Goal: Transaction & Acquisition: Obtain resource

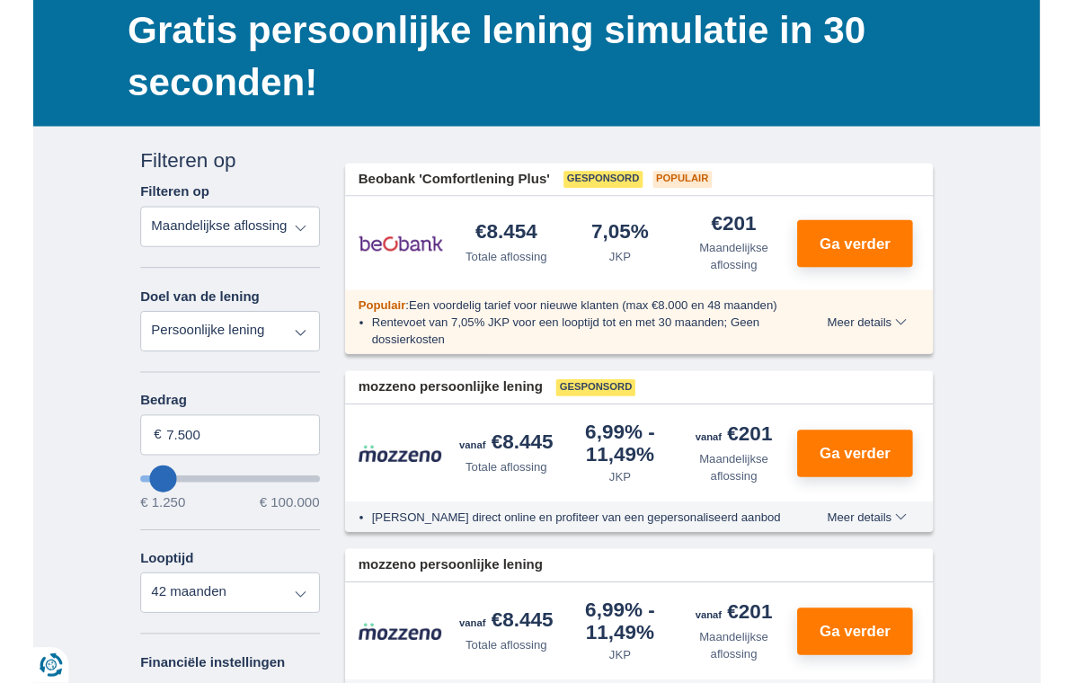
scroll to position [165, 0]
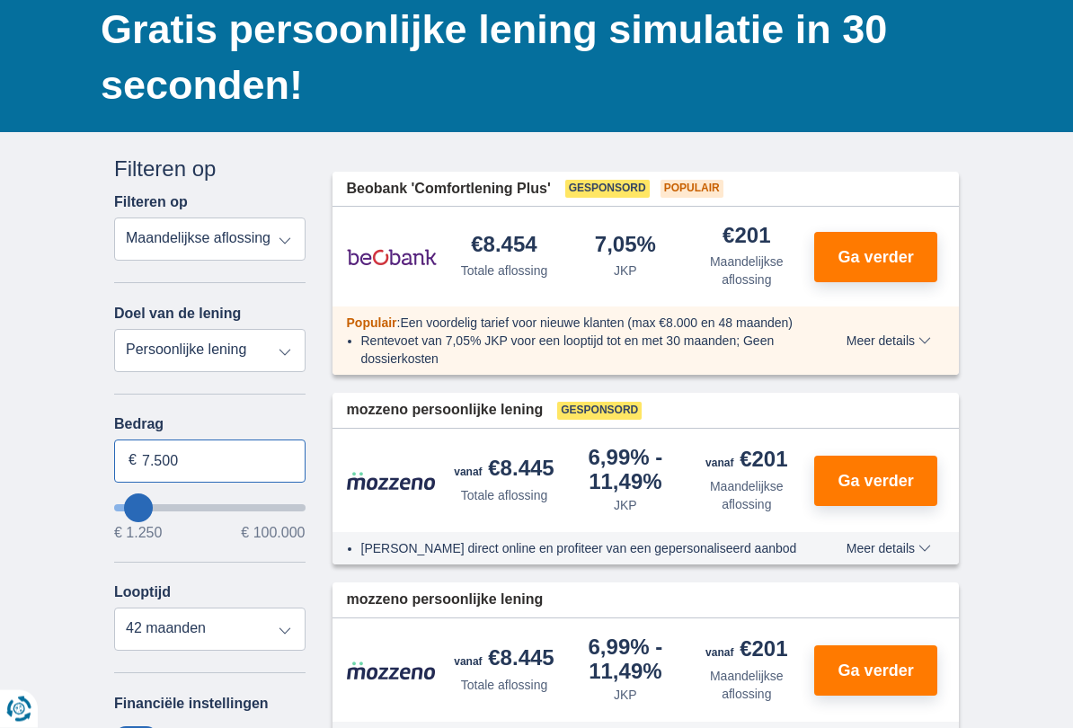
click at [210, 471] on input "7.500" at bounding box center [209, 461] width 191 height 43
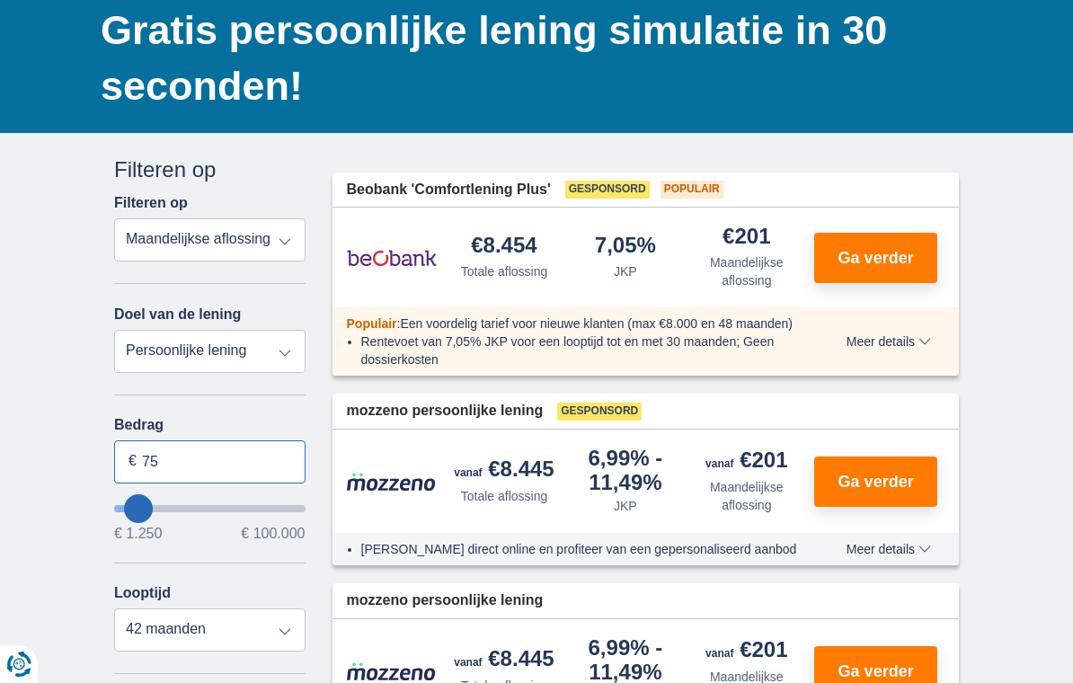
type input "7"
type input "30.000"
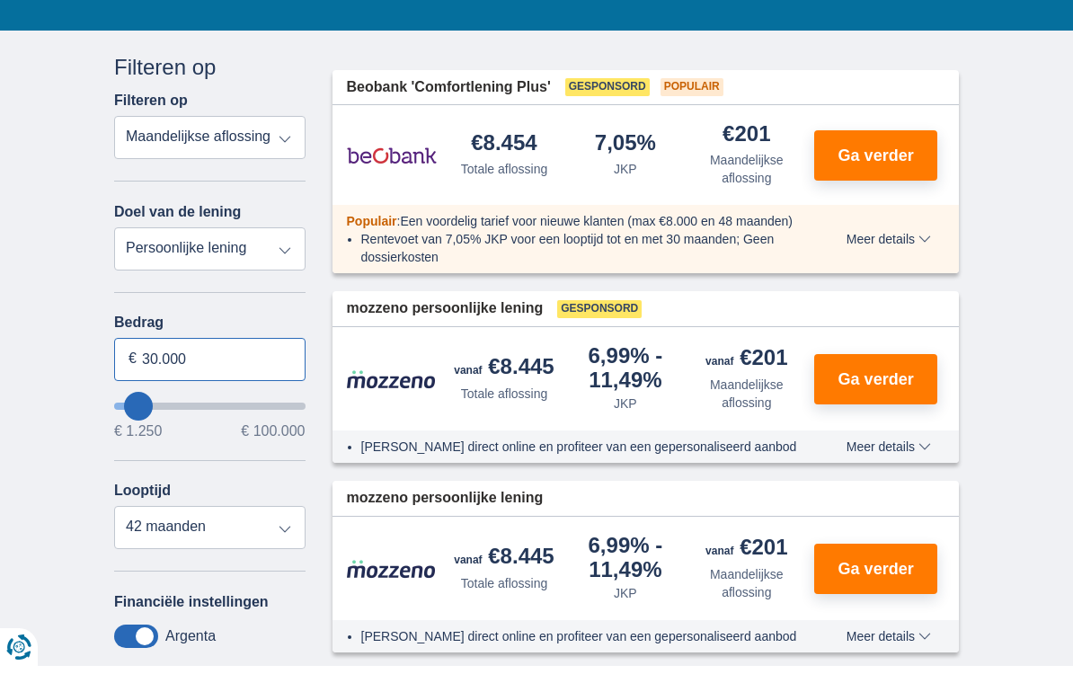
scroll to position [253, 0]
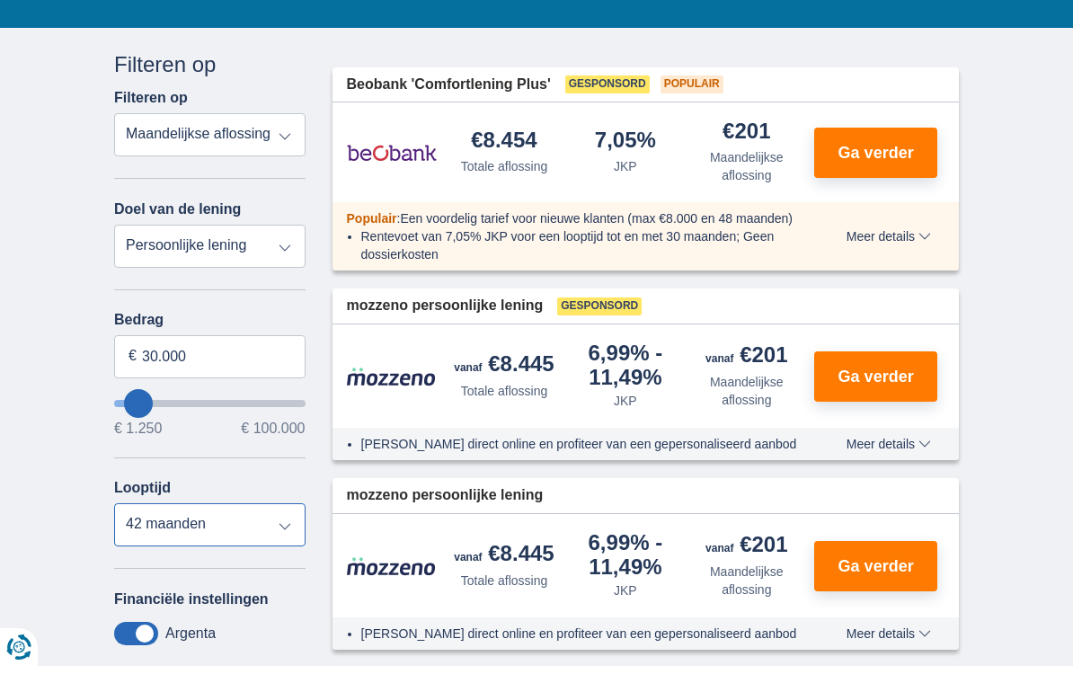
click at [286, 544] on select "12 maanden 18 maanden 24 maanden 30 maanden 36 maanden 42 maanden" at bounding box center [209, 541] width 191 height 43
type input "30250"
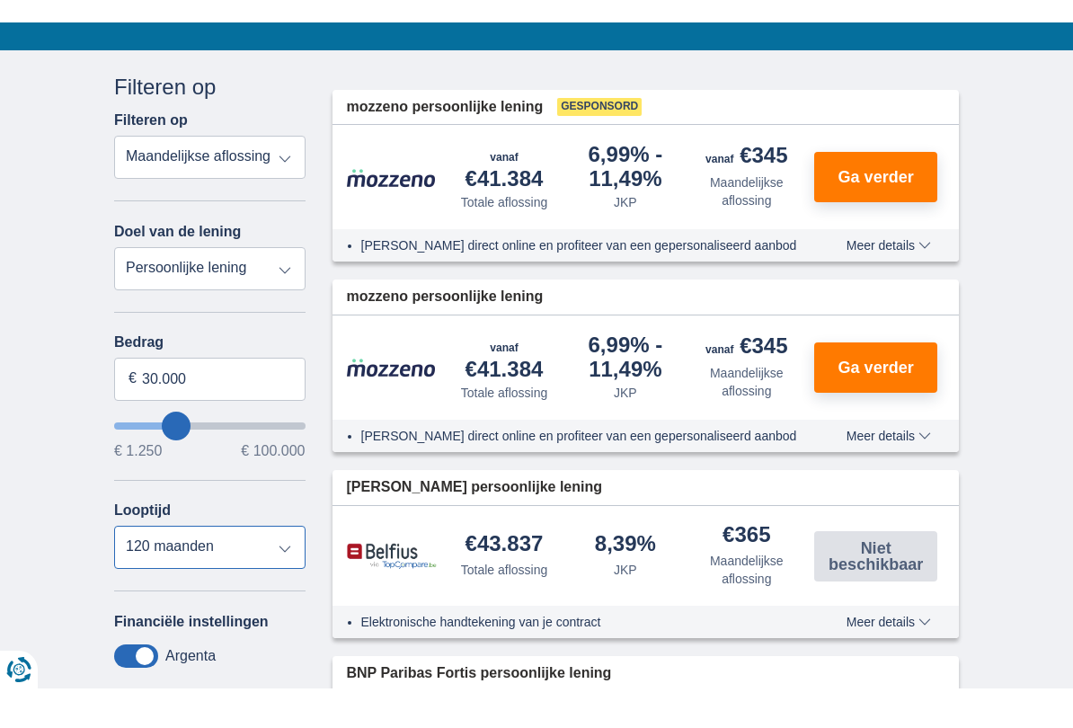
scroll to position [270, 0]
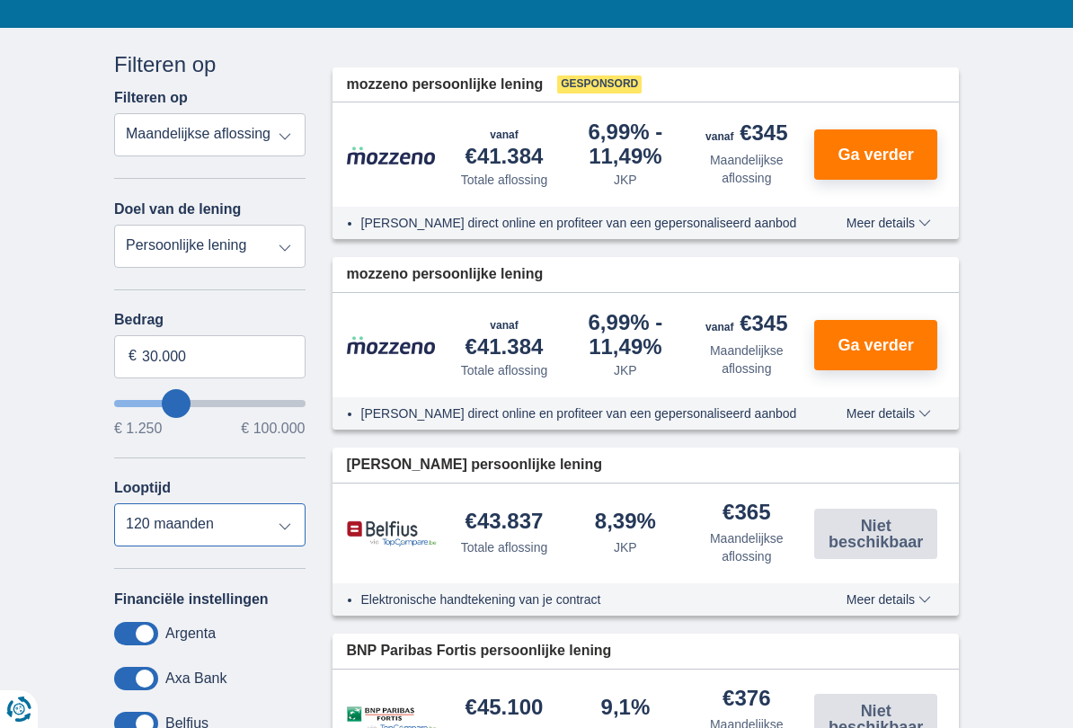
select select "60"
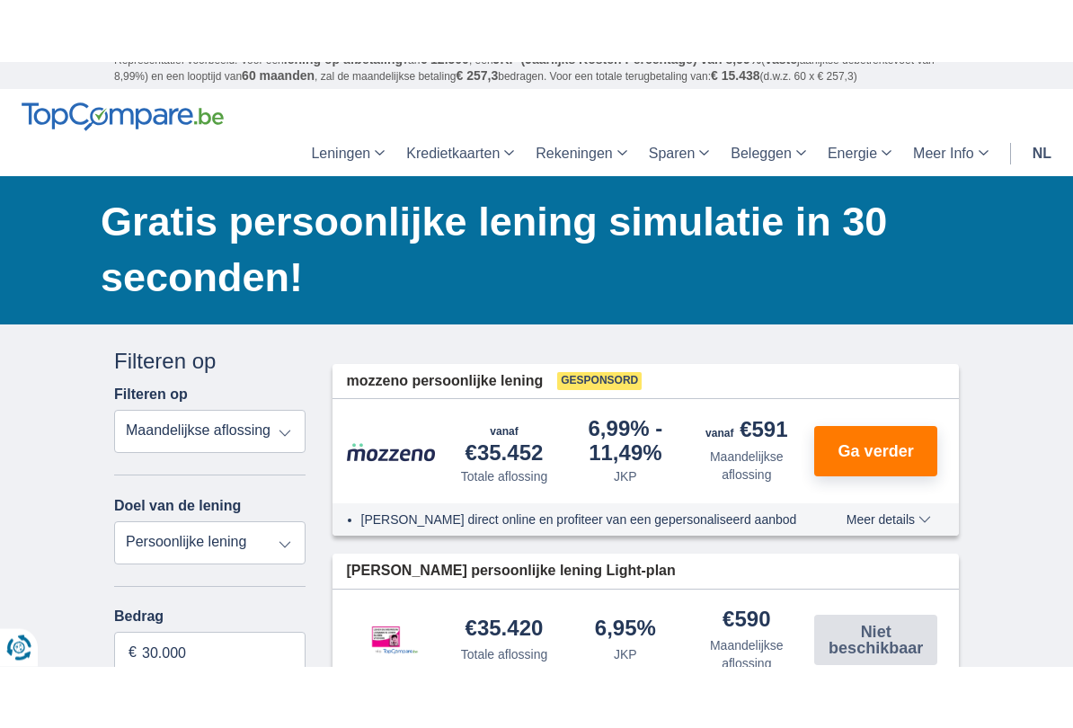
scroll to position [43, 0]
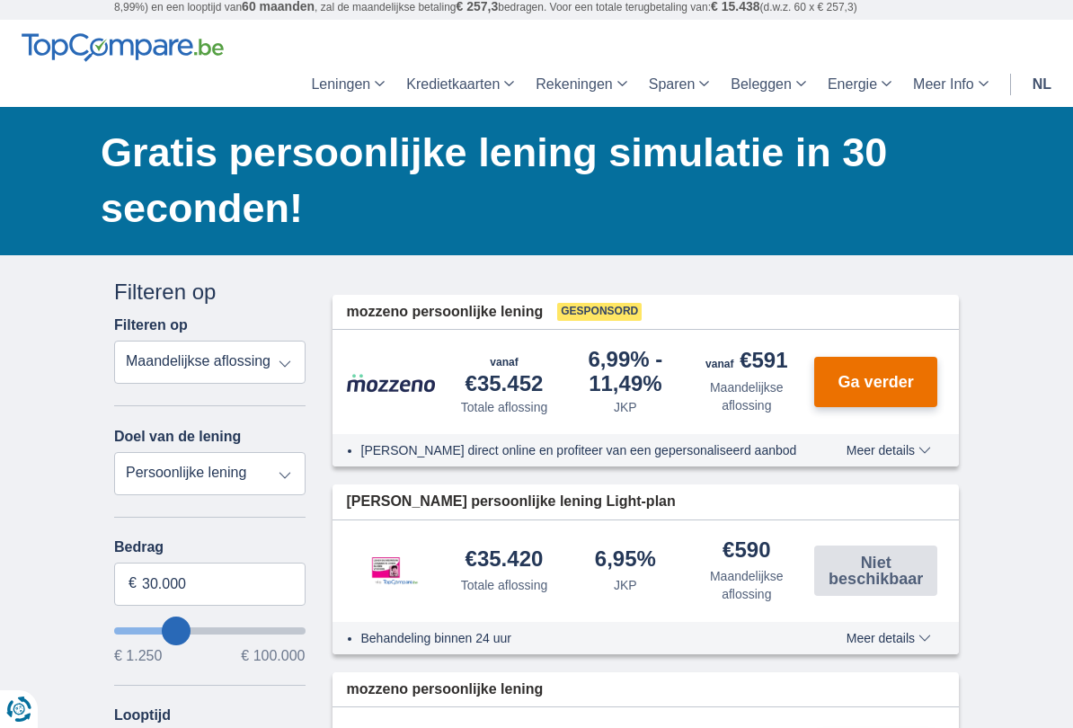
click at [885, 385] on span "Ga verder" at bounding box center [875, 382] width 75 height 16
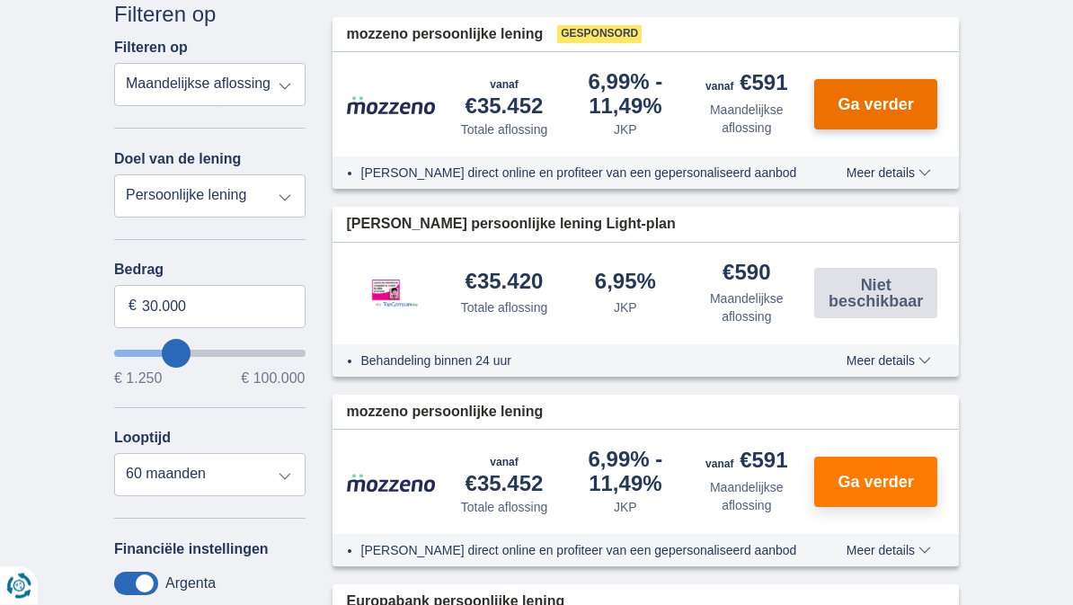
scroll to position [314, 0]
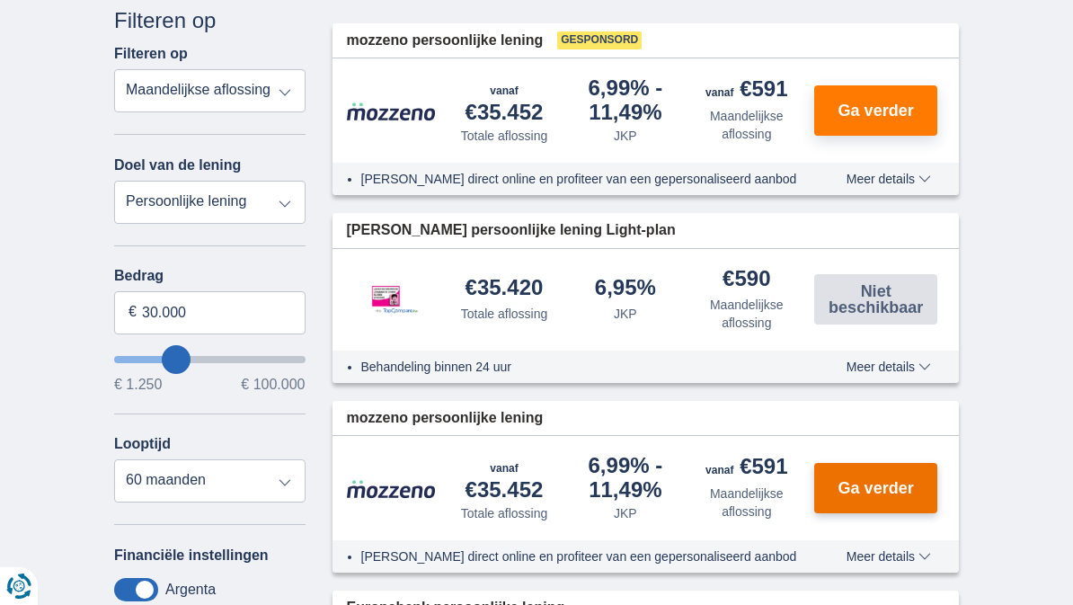
click at [891, 490] on span "Ga verder" at bounding box center [875, 488] width 75 height 16
click at [885, 489] on span "Ga verder" at bounding box center [875, 488] width 75 height 16
